Goal: Information Seeking & Learning: Learn about a topic

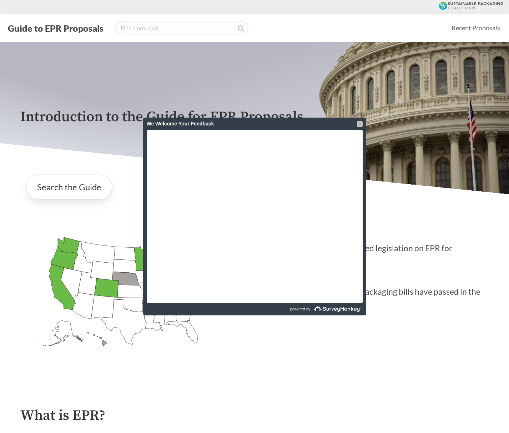
click at [358, 124] on div at bounding box center [360, 124] width 6 height 6
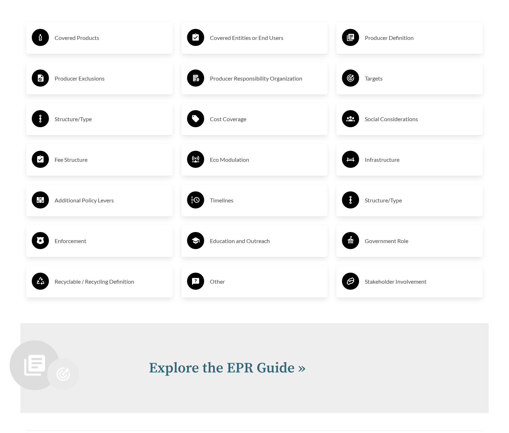
scroll to position [1182, 0]
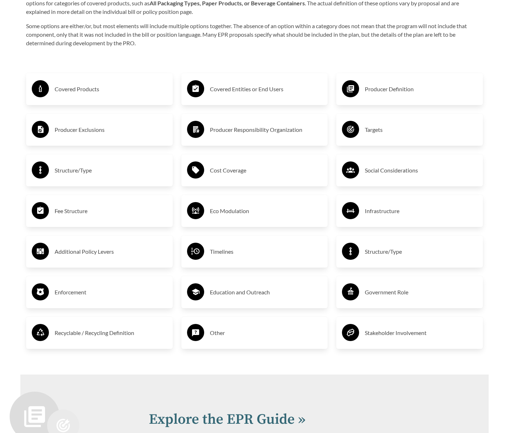
click at [386, 179] on div "Social Considerations" at bounding box center [409, 170] width 135 height 21
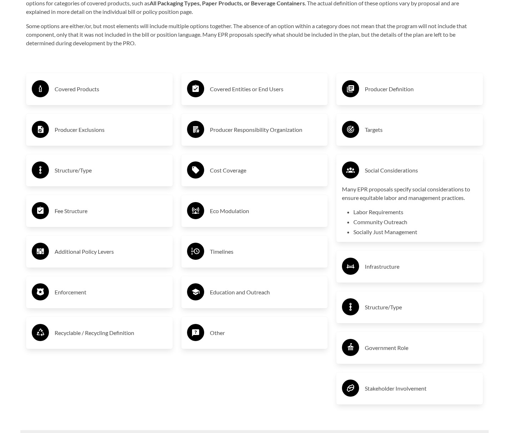
click at [385, 142] on div "Targets" at bounding box center [409, 130] width 147 height 32
click at [370, 132] on h3 "Targets" at bounding box center [421, 129] width 112 height 11
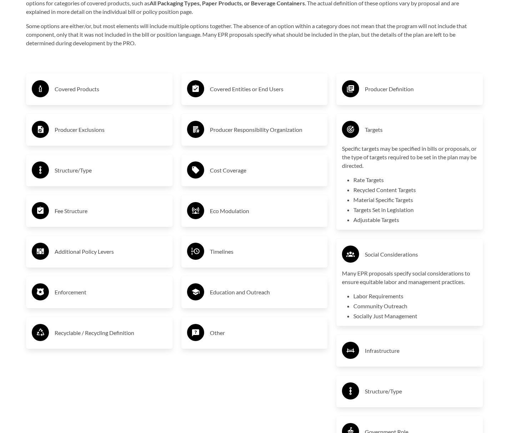
click at [370, 132] on h3 "Targets" at bounding box center [421, 129] width 112 height 11
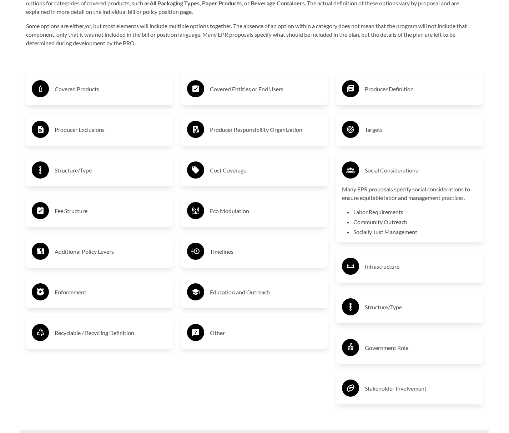
click at [370, 166] on h3 "Social Considerations" at bounding box center [421, 170] width 112 height 11
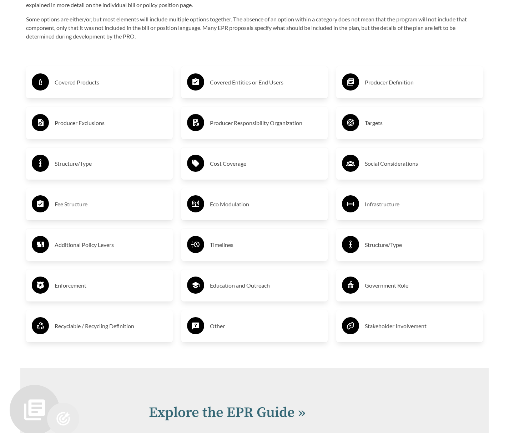
scroll to position [1187, 0]
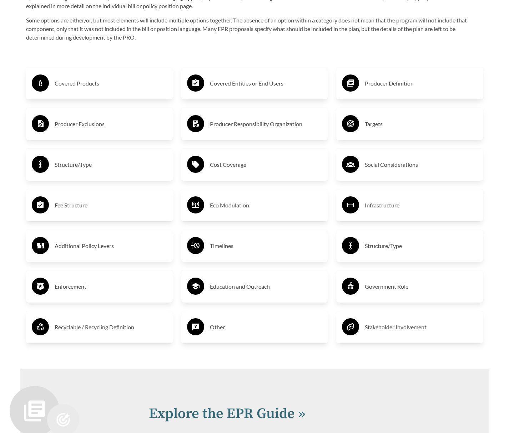
click at [241, 171] on h3 "Cost Coverage" at bounding box center [266, 164] width 112 height 11
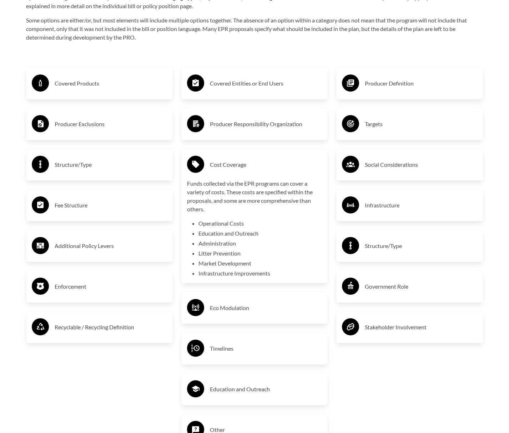
click at [214, 159] on div "Cost Coverage" at bounding box center [254, 164] width 135 height 21
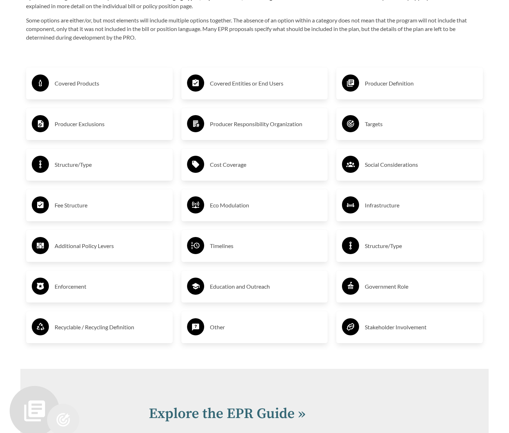
click at [220, 129] on h3 "Producer Responsibility Organization" at bounding box center [266, 123] width 112 height 11
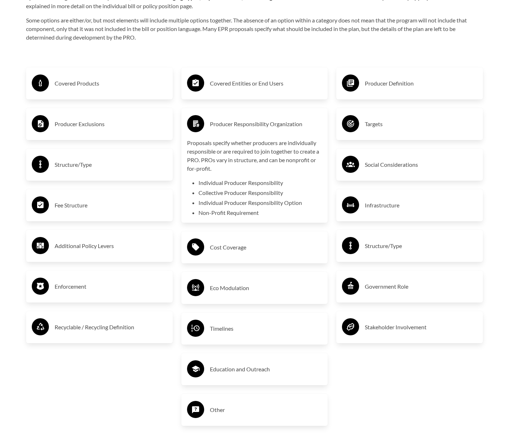
click at [245, 138] on div "Producer Responsibility Organization Proposals specify whether producers are in…" at bounding box center [254, 165] width 135 height 103
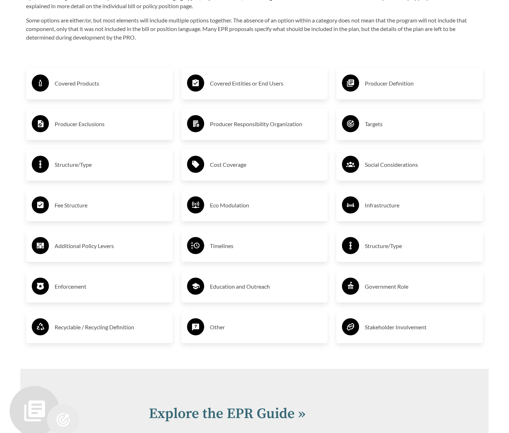
click at [253, 86] on h3 "Covered Entities or End Users" at bounding box center [266, 83] width 112 height 11
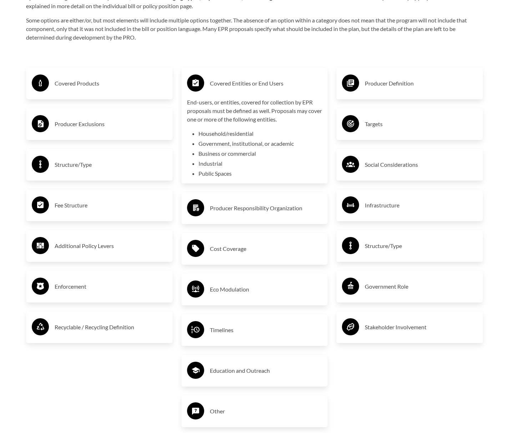
click at [259, 86] on h3 "Covered Entities or End Users" at bounding box center [266, 83] width 112 height 11
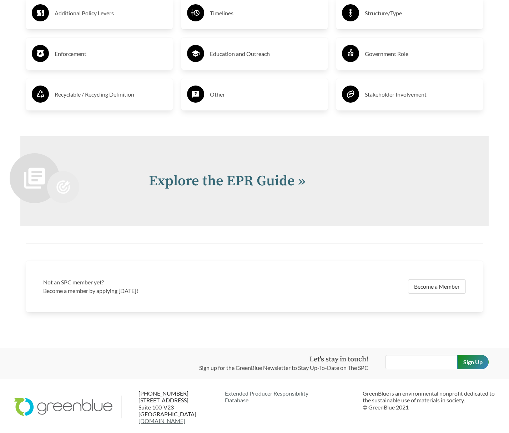
scroll to position [1423, 0]
